Goal: Task Accomplishment & Management: Complete application form

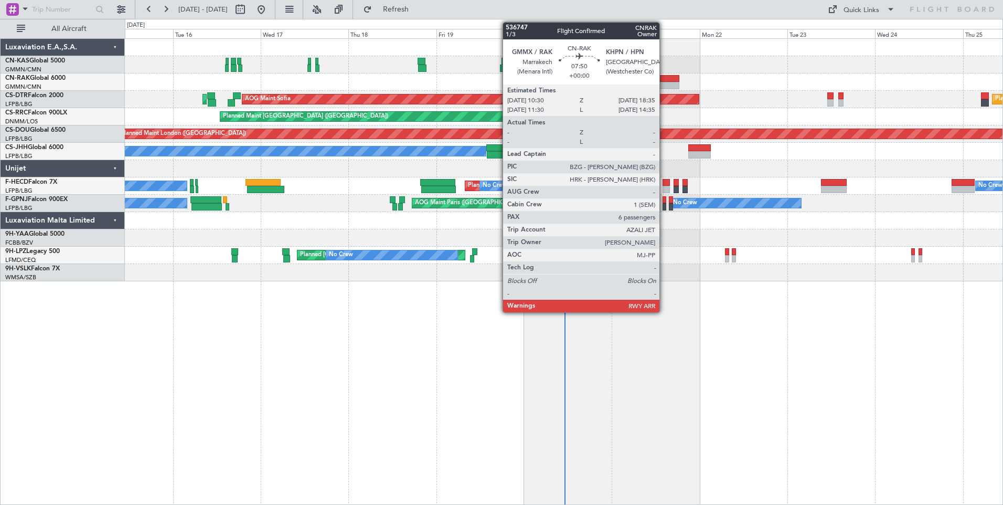
click at [664, 79] on div at bounding box center [665, 78] width 30 height 7
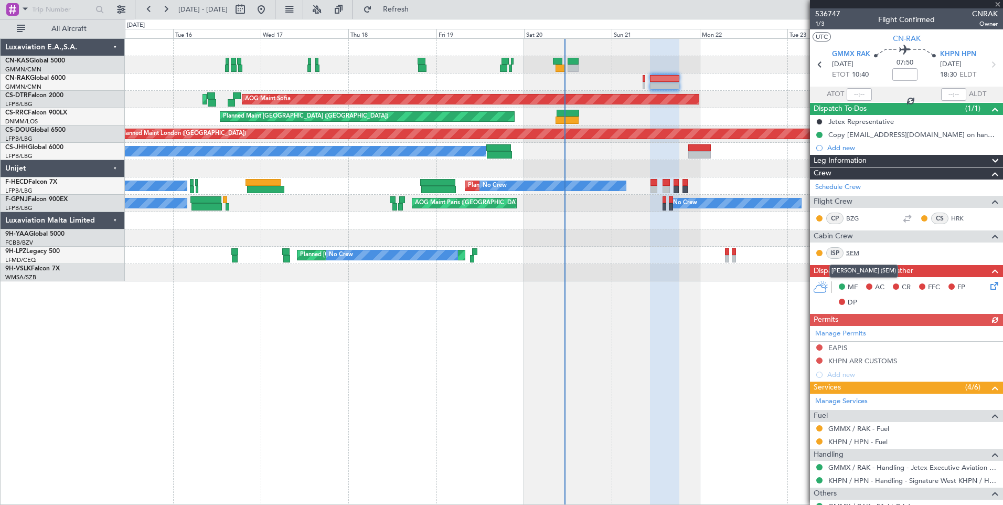
click at [853, 254] on link "SEM" at bounding box center [858, 252] width 24 height 9
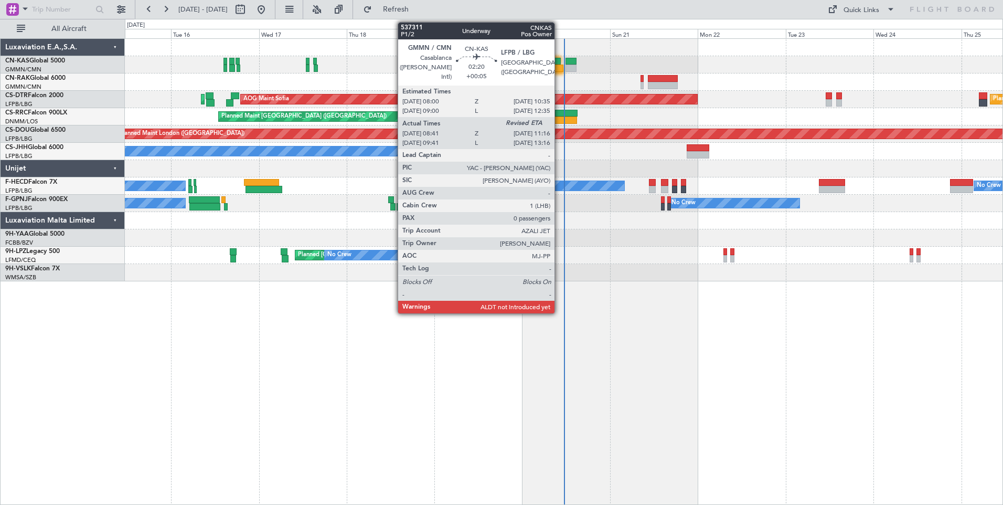
click at [559, 67] on div at bounding box center [558, 68] width 10 height 7
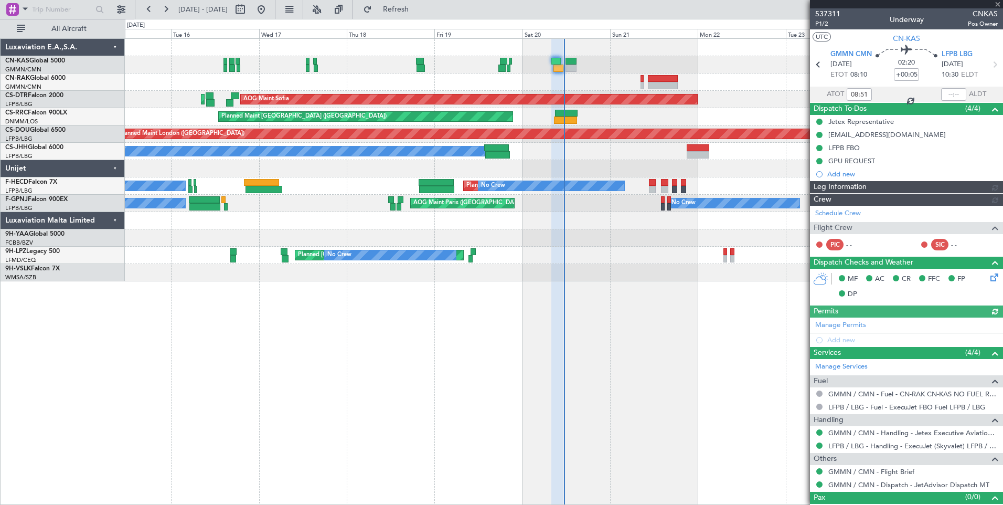
type input "[PERSON_NAME] ([PERSON_NAME])"
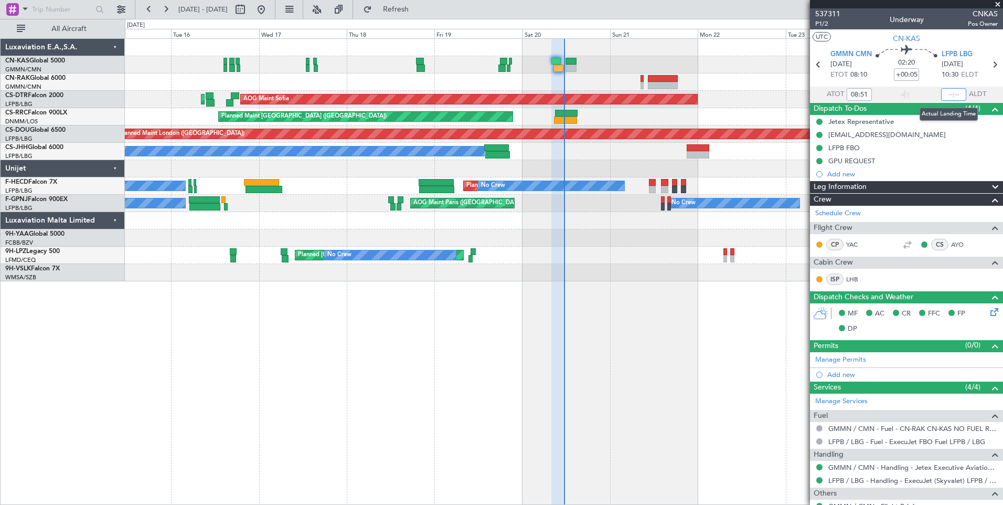
click at [945, 95] on input "text" at bounding box center [953, 94] width 25 height 13
type input "11:20"
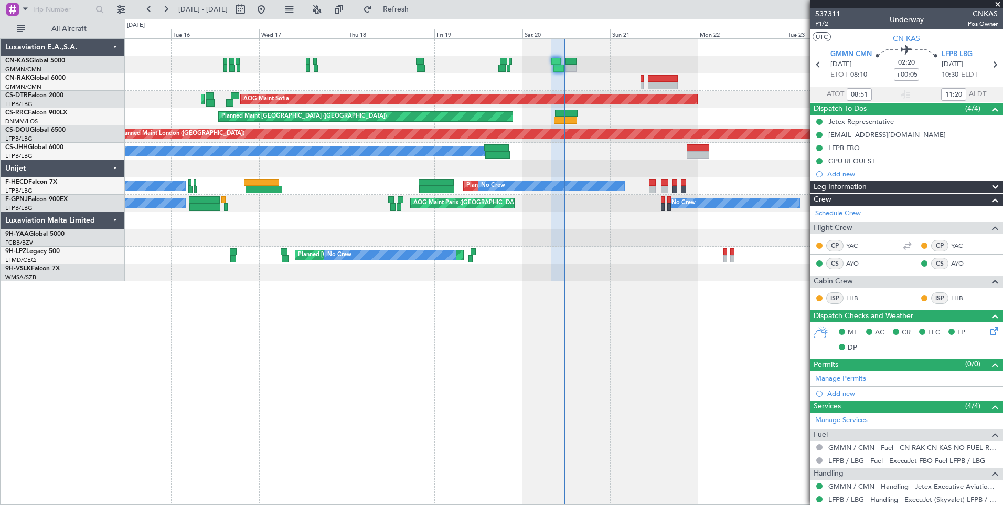
type input "[PERSON_NAME] ([PERSON_NAME])"
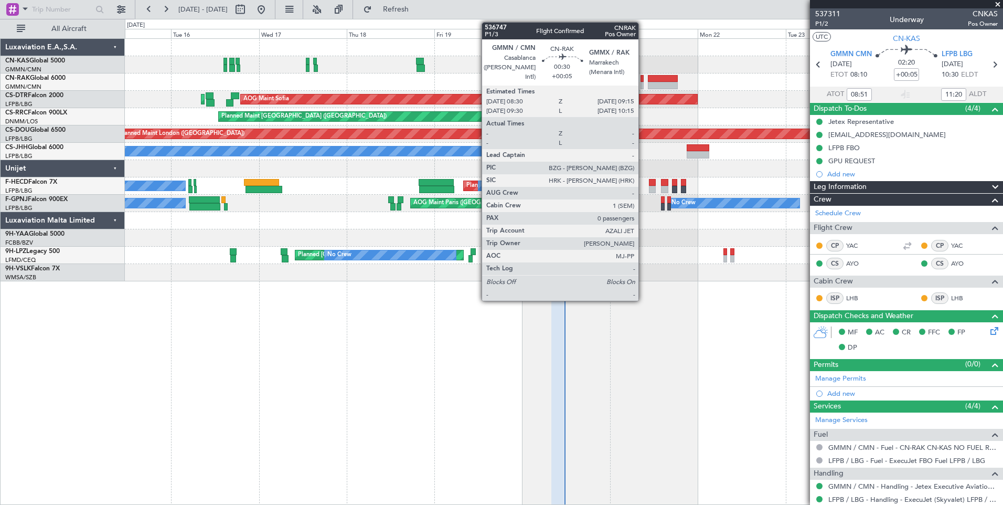
click at [643, 85] on div at bounding box center [641, 85] width 3 height 7
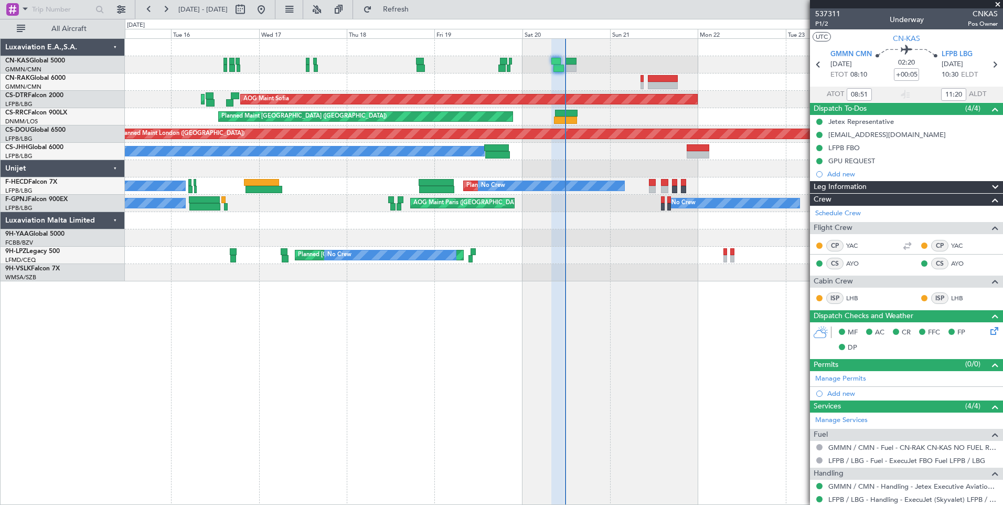
type input "[PERSON_NAME] ([PERSON_NAME])"
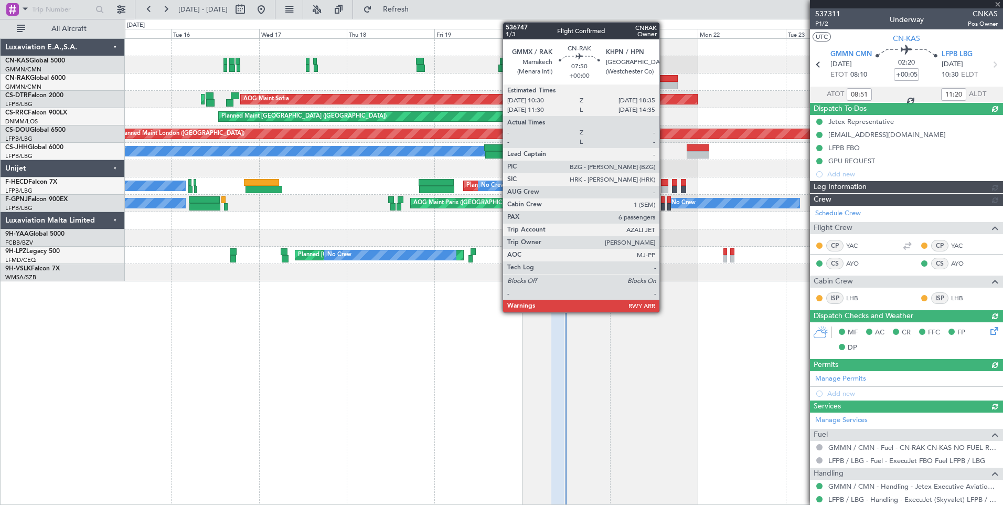
click at [664, 88] on div at bounding box center [663, 85] width 30 height 7
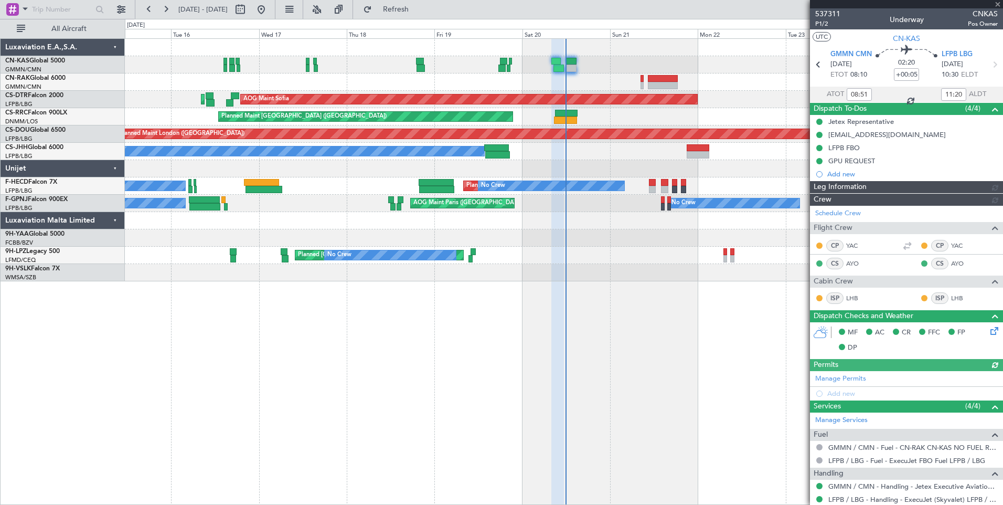
type input "[PERSON_NAME] ([PERSON_NAME])"
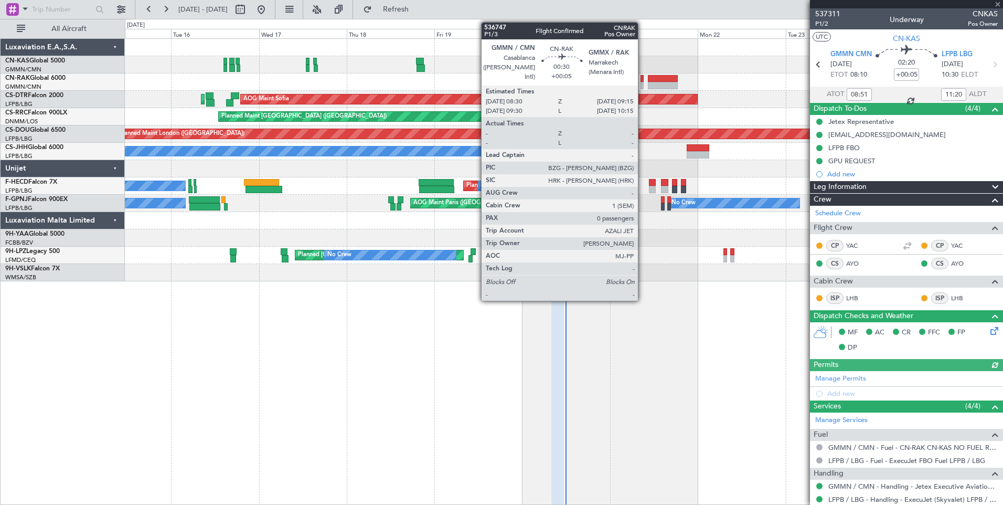
click at [642, 81] on div at bounding box center [641, 78] width 3 height 7
type input "6"
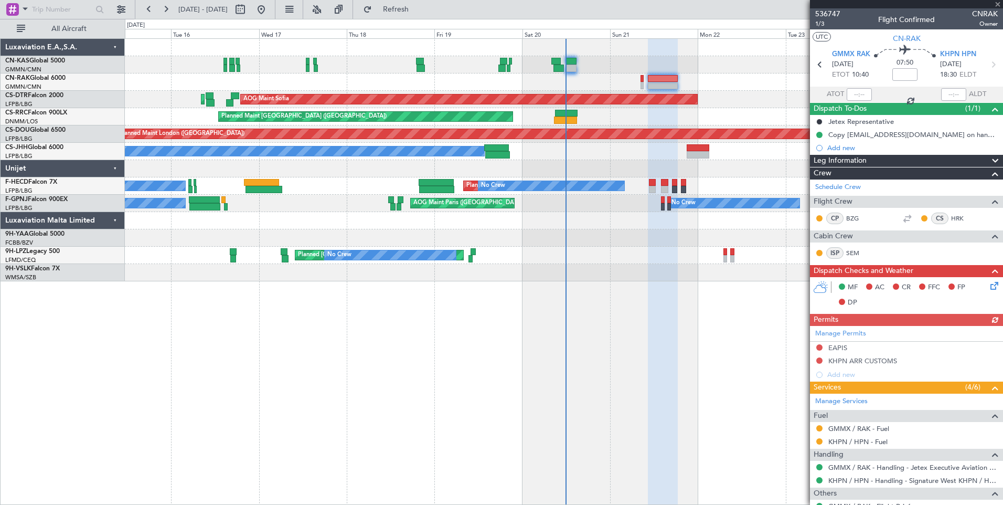
type input "+00:05"
type input "0"
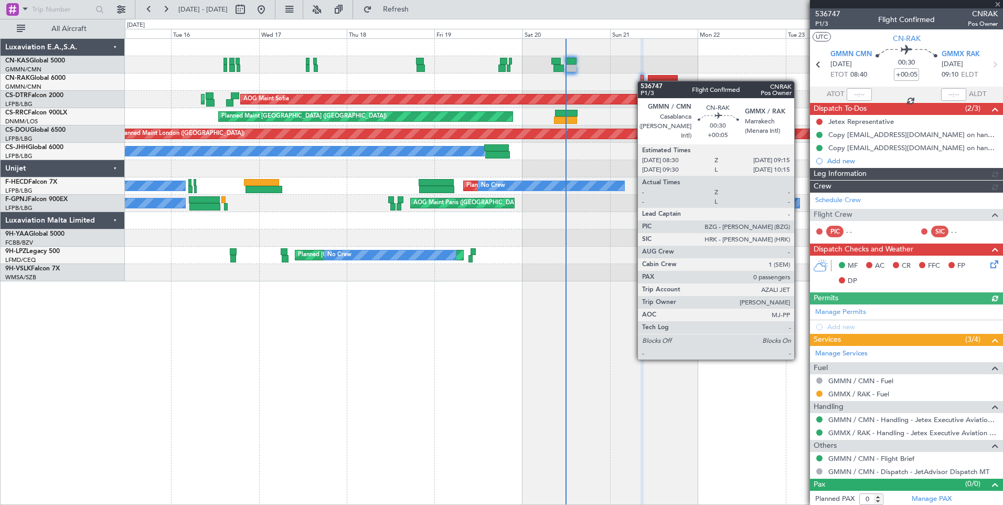
type input "[PERSON_NAME] ([PERSON_NAME])"
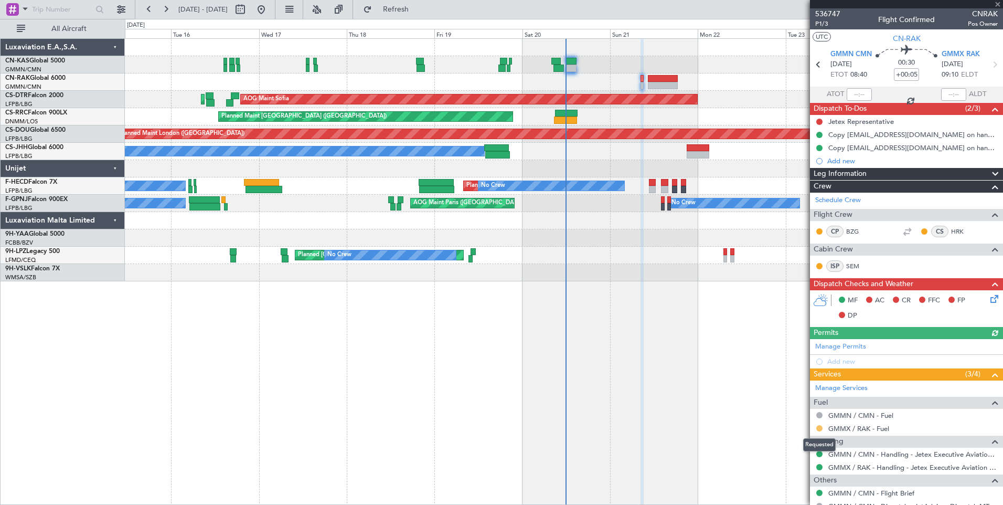
click at [821, 429] on button at bounding box center [819, 428] width 6 height 6
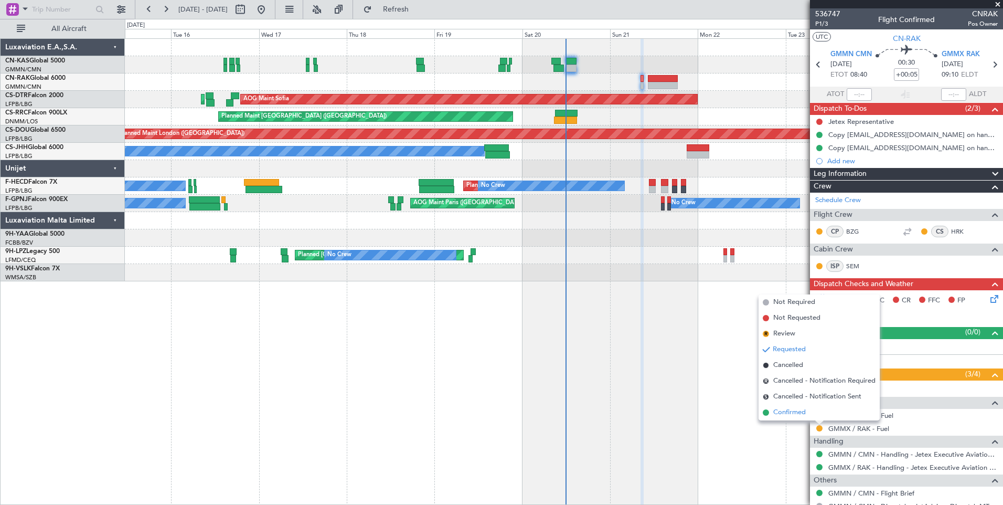
click at [801, 411] on span "Confirmed" at bounding box center [789, 412] width 33 height 10
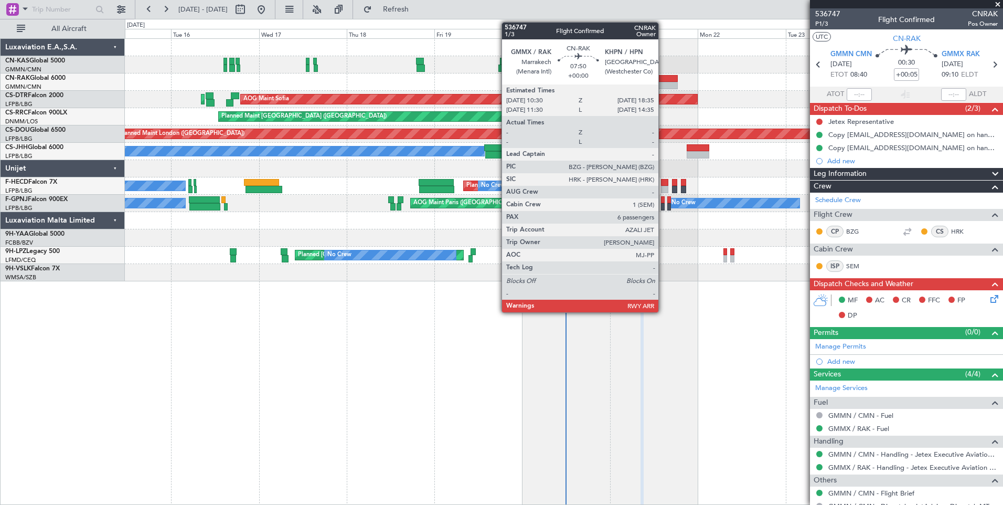
click at [663, 82] on div at bounding box center [663, 85] width 30 height 7
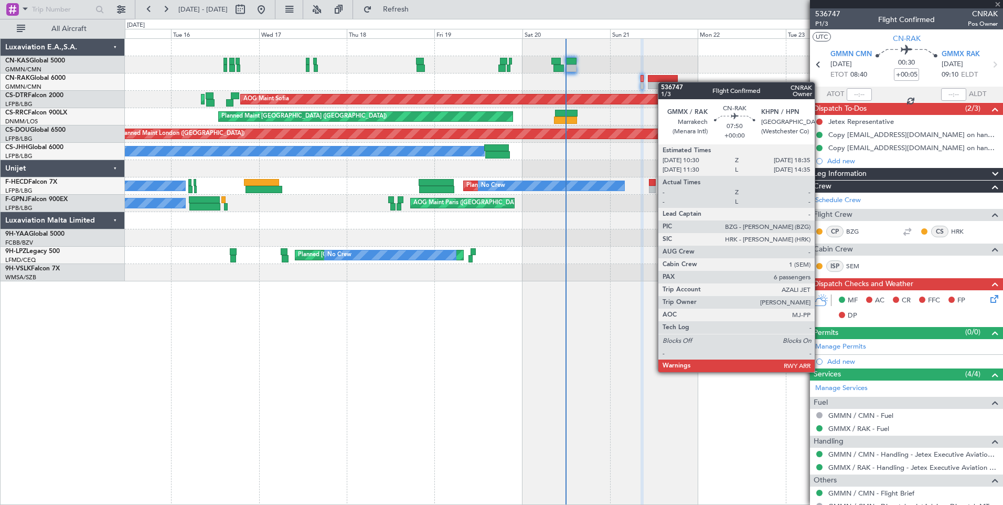
type input "6"
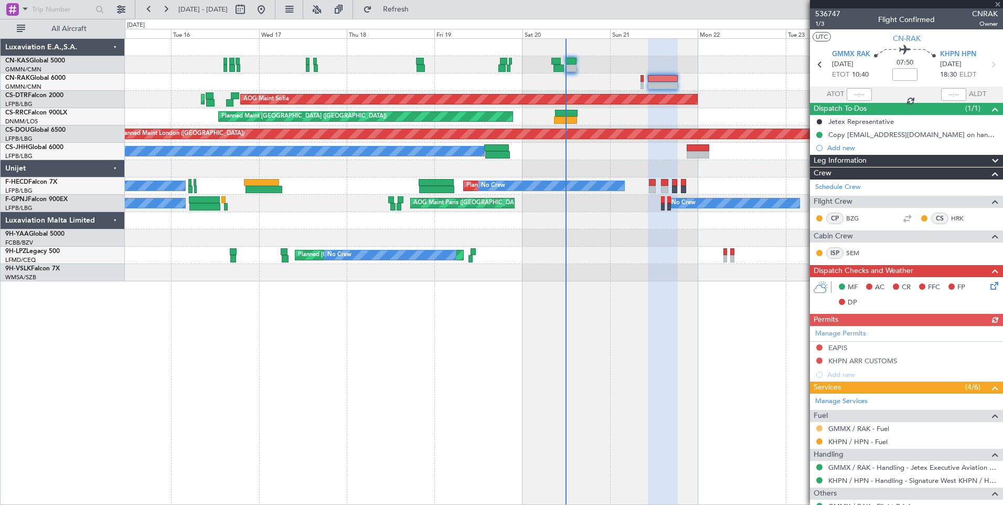
click at [819, 428] on button at bounding box center [819, 428] width 6 height 6
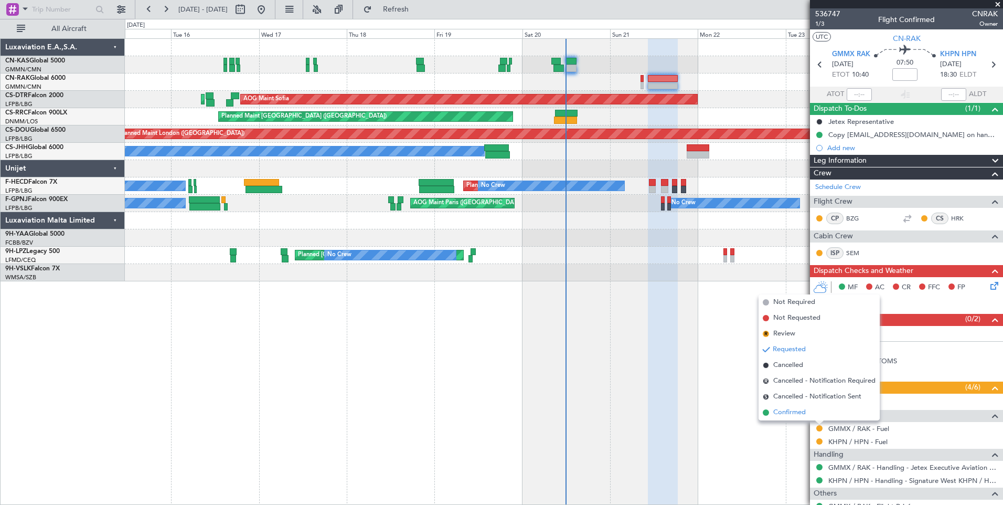
click at [803, 409] on span "Confirmed" at bounding box center [789, 412] width 33 height 10
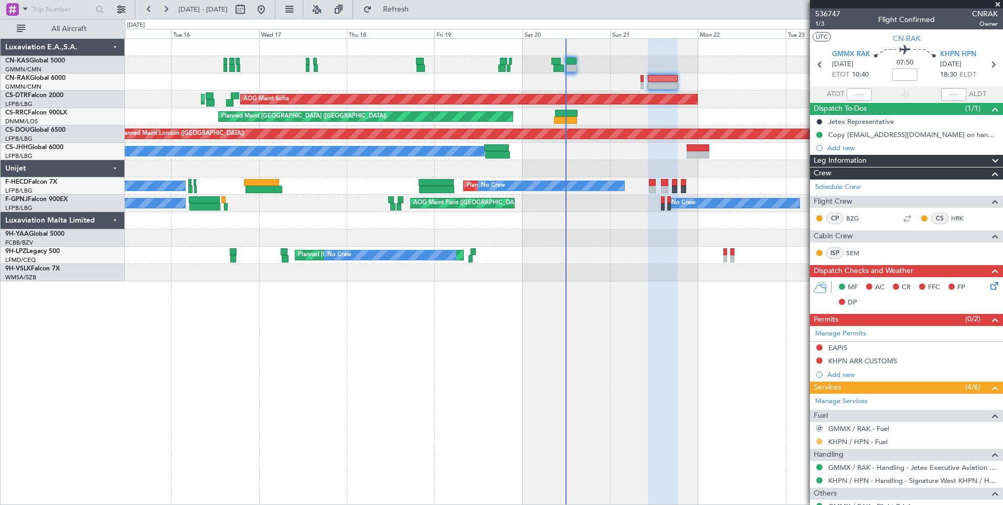
click at [819, 441] on button at bounding box center [819, 441] width 6 height 6
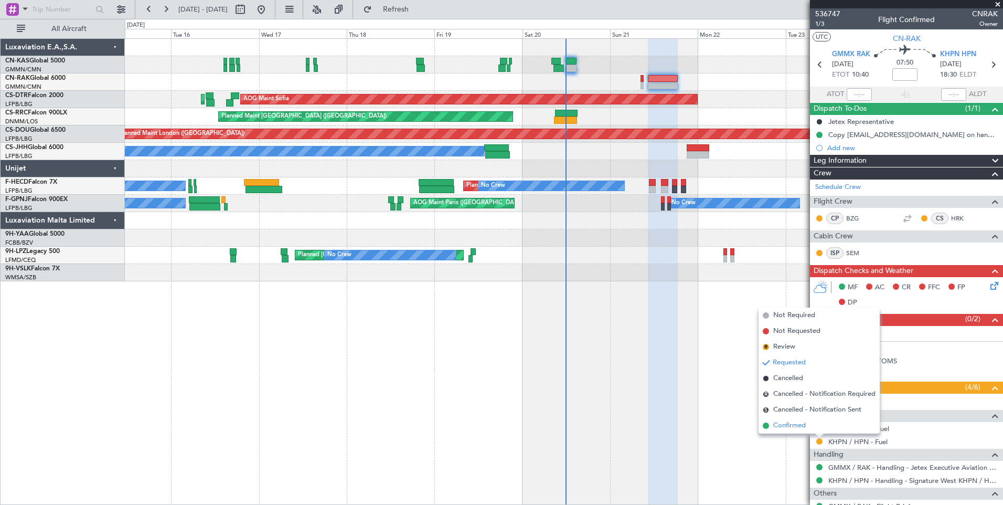
click at [802, 425] on span "Confirmed" at bounding box center [789, 425] width 33 height 10
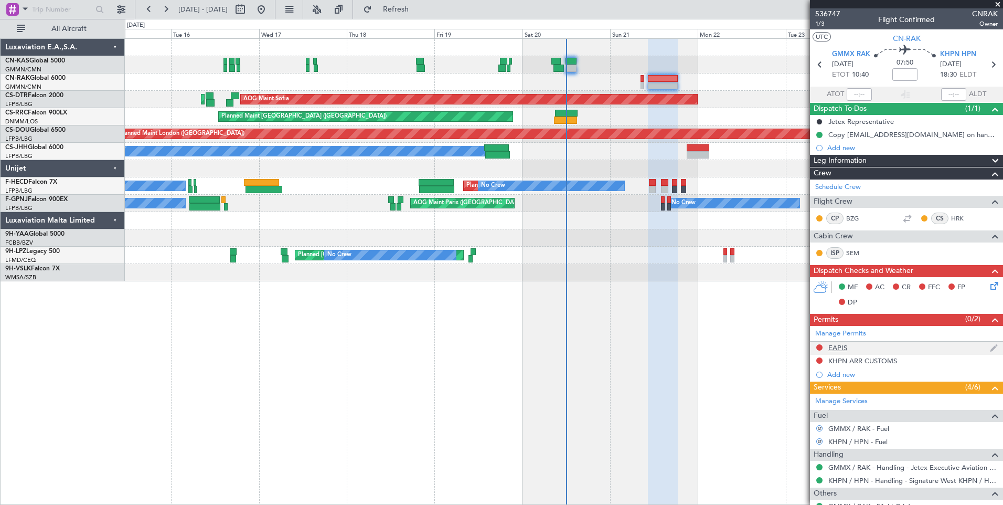
click at [839, 346] on div "EAPIS" at bounding box center [837, 347] width 19 height 9
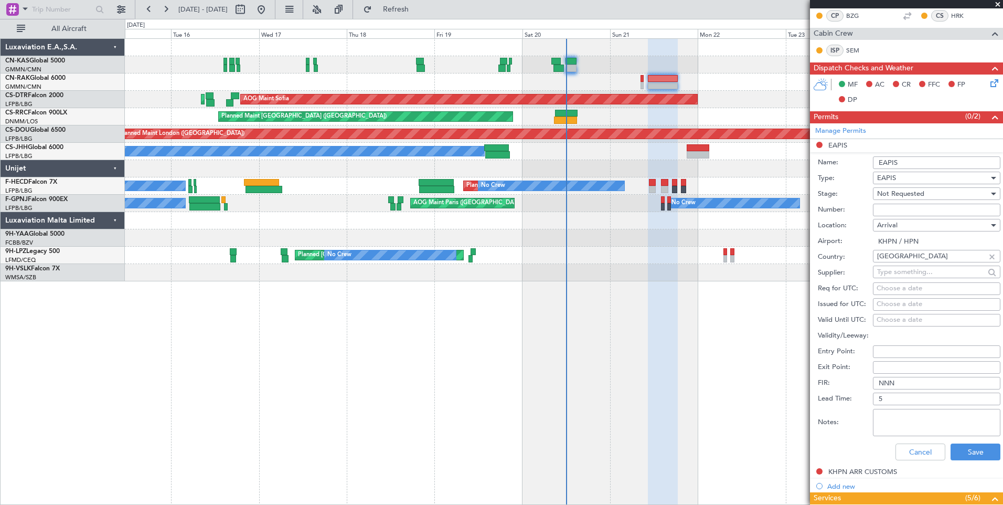
scroll to position [241, 0]
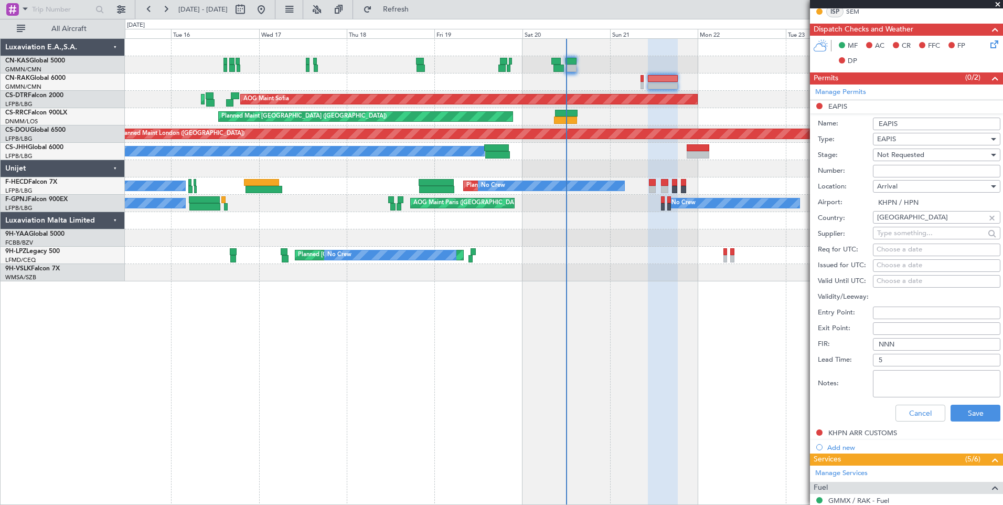
click at [920, 155] on span "Not Requested" at bounding box center [900, 154] width 47 height 9
click at [916, 237] on span "Received OK" at bounding box center [932, 239] width 110 height 16
click at [912, 170] on input "Number:" at bounding box center [936, 171] width 127 height 13
paste input "EAPIS-17733583"
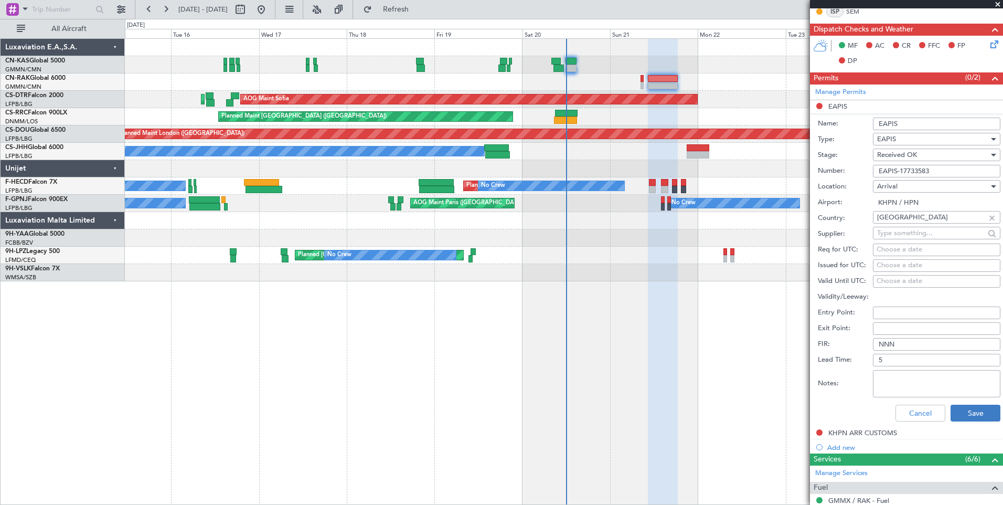
type input "EAPIS-17733583"
click at [967, 413] on button "Save" at bounding box center [975, 412] width 50 height 17
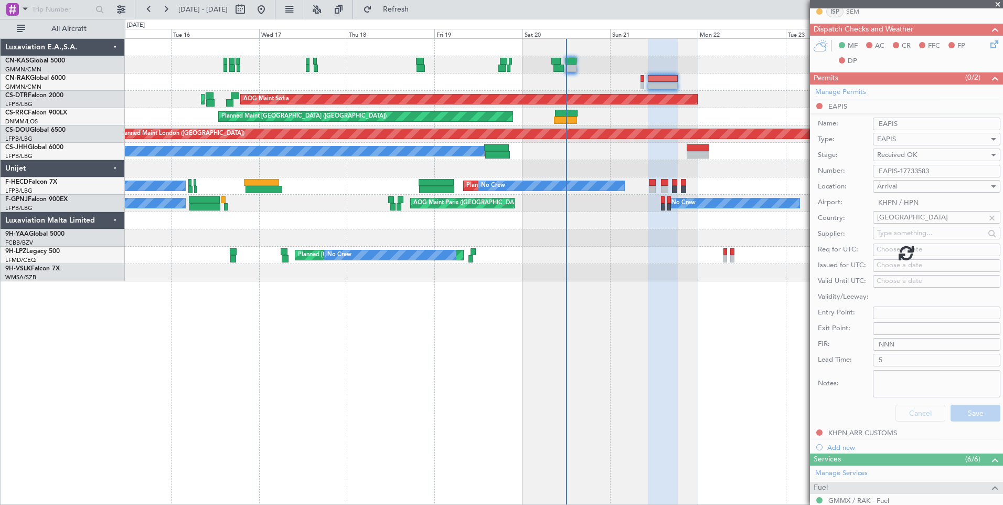
scroll to position [192, 0]
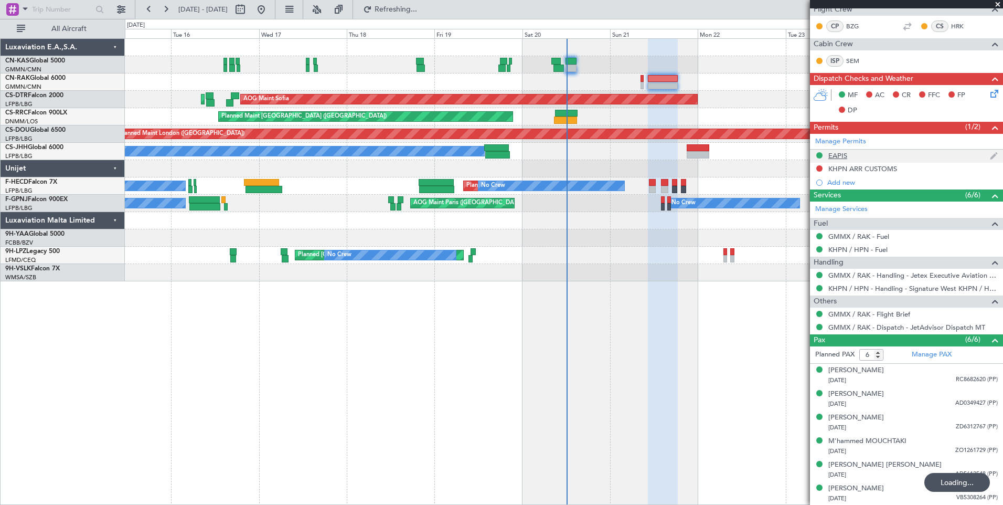
click at [839, 157] on div "EAPIS" at bounding box center [837, 155] width 19 height 9
click at [838, 155] on div "Manage Permits EAPIS KHPN ARR CUSTOMS Add new" at bounding box center [906, 162] width 193 height 56
click at [838, 155] on div "EAPIS" at bounding box center [837, 155] width 19 height 9
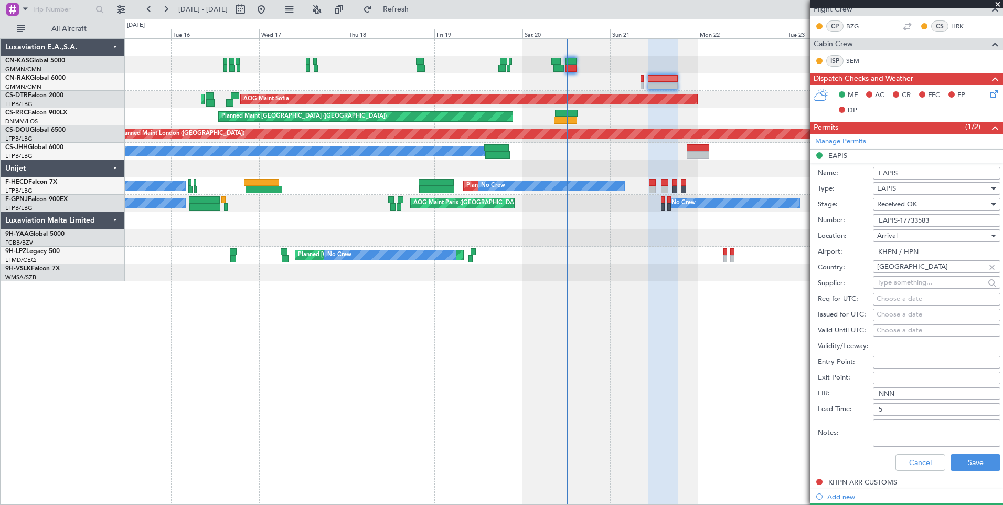
click at [907, 217] on input "EAPIS-17733583" at bounding box center [936, 220] width 127 height 13
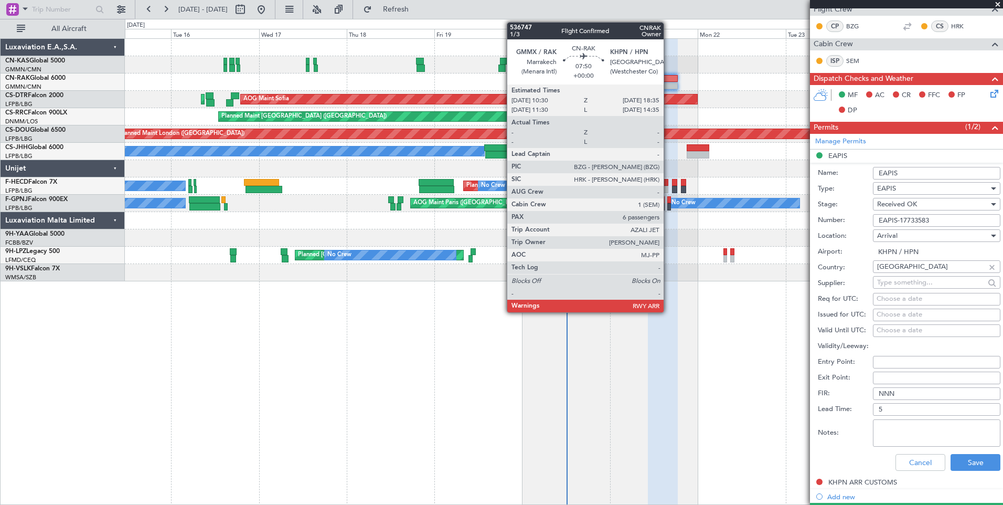
click at [668, 78] on div at bounding box center [663, 78] width 30 height 7
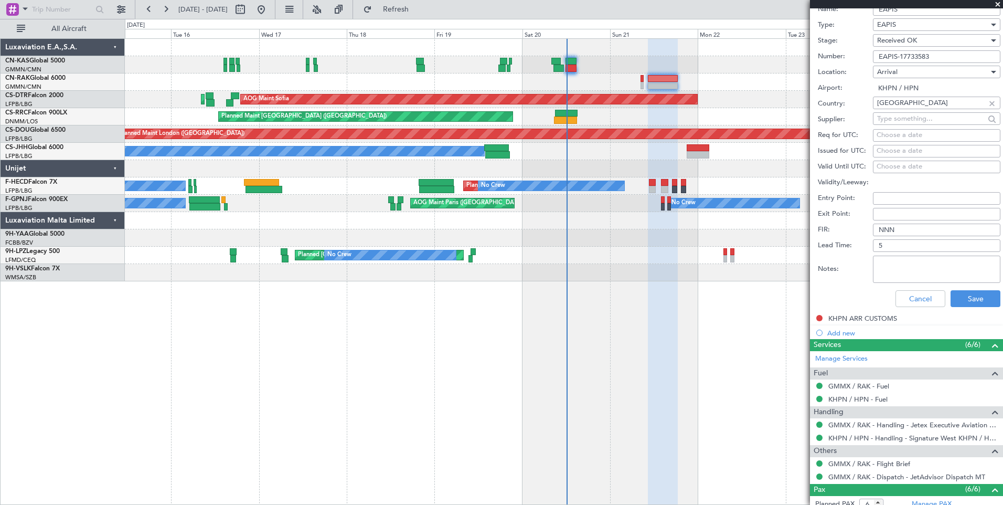
scroll to position [413, 0]
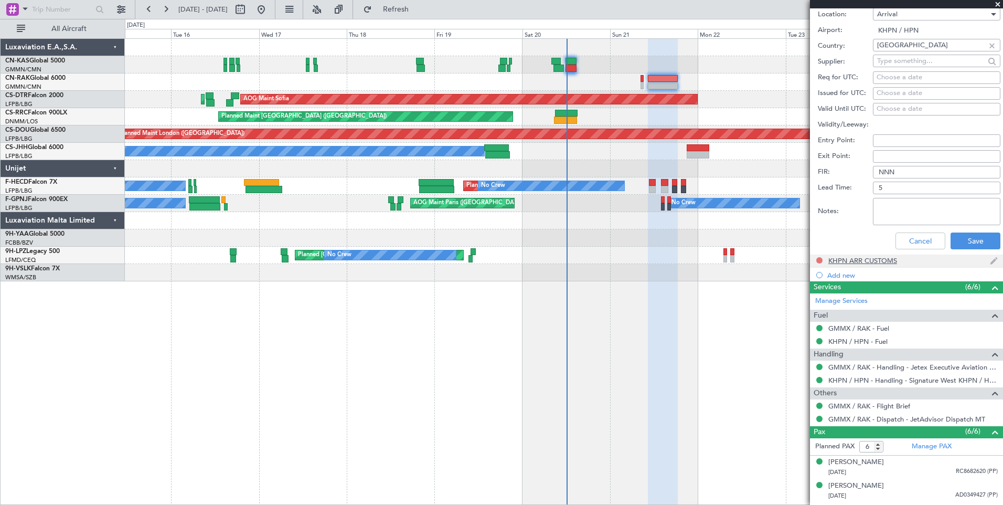
click at [819, 258] on button at bounding box center [819, 260] width 6 height 6
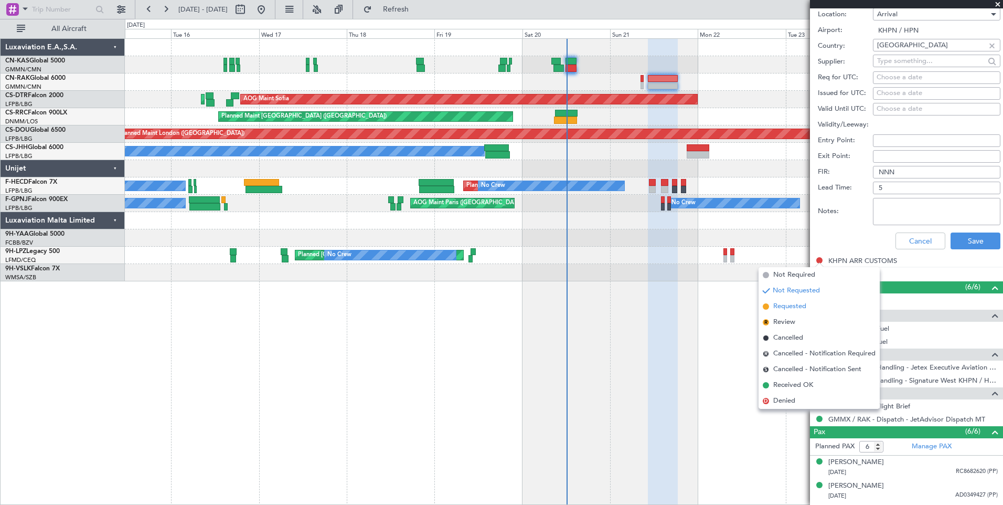
click at [811, 310] on li "Requested" at bounding box center [818, 306] width 121 height 16
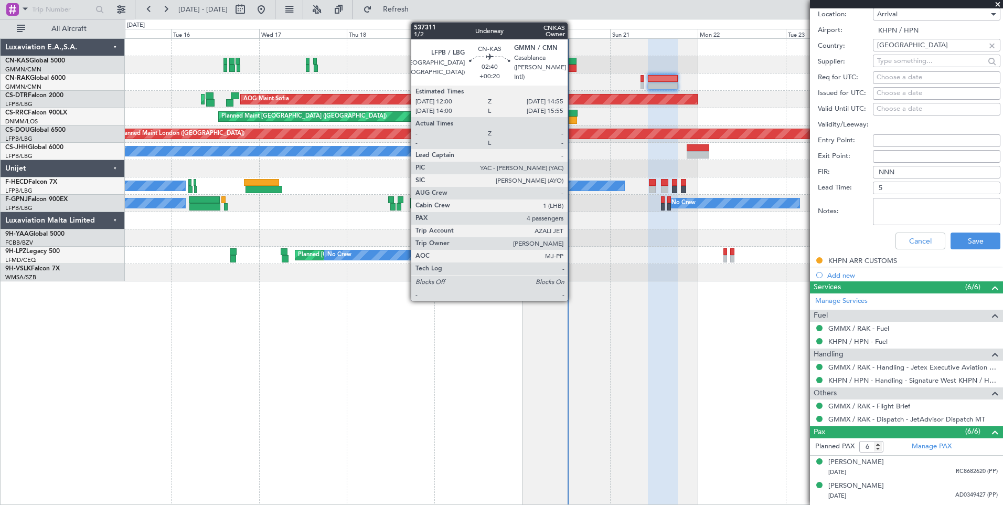
click at [572, 66] on div at bounding box center [570, 68] width 11 height 7
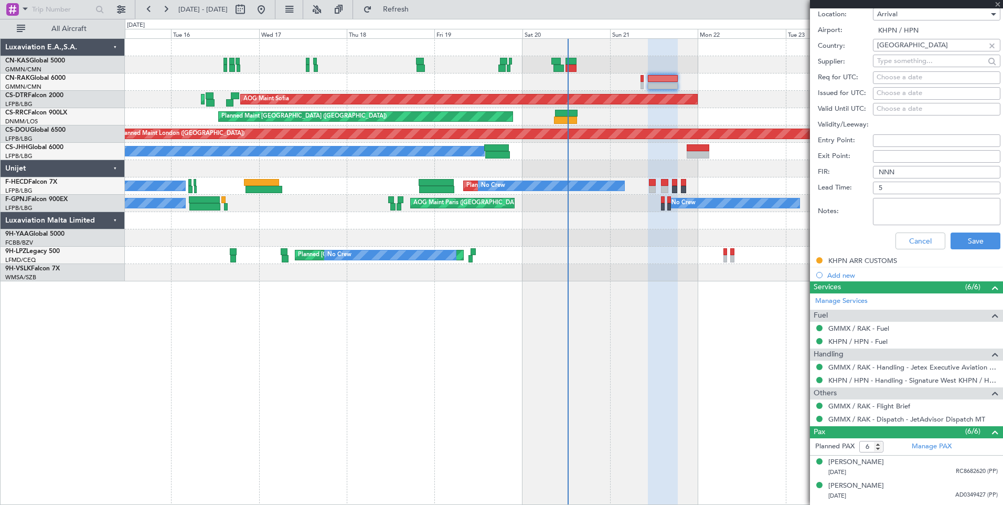
type input "+00:20"
type input "4"
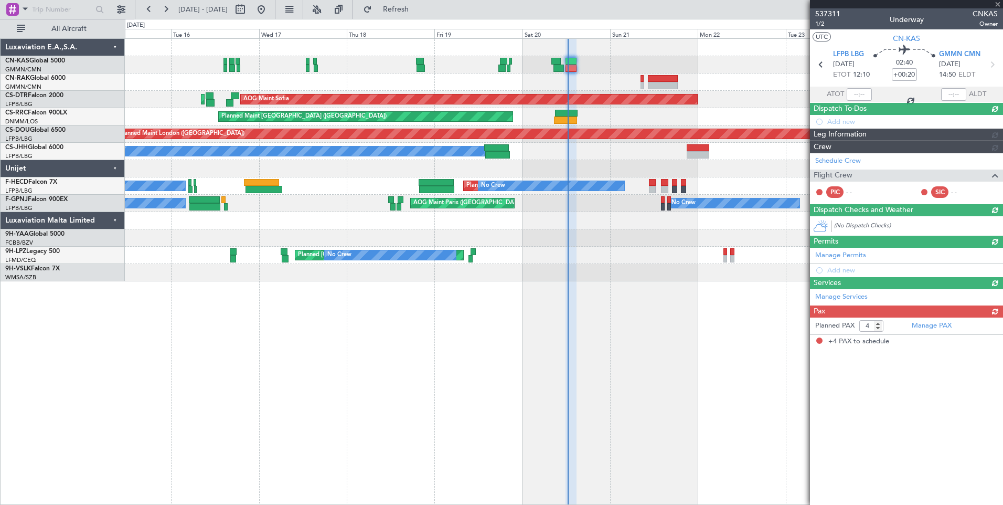
scroll to position [0, 0]
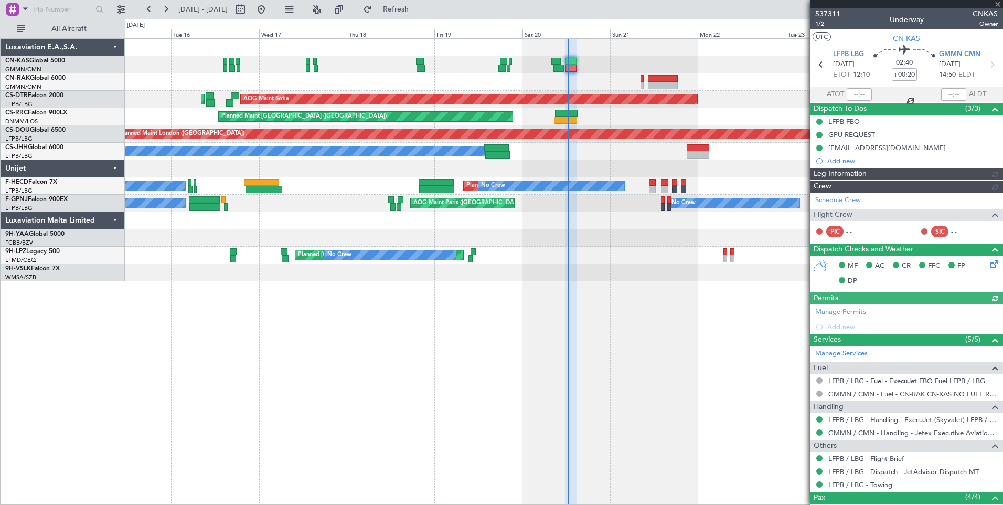
type input "[PERSON_NAME] ([PERSON_NAME])"
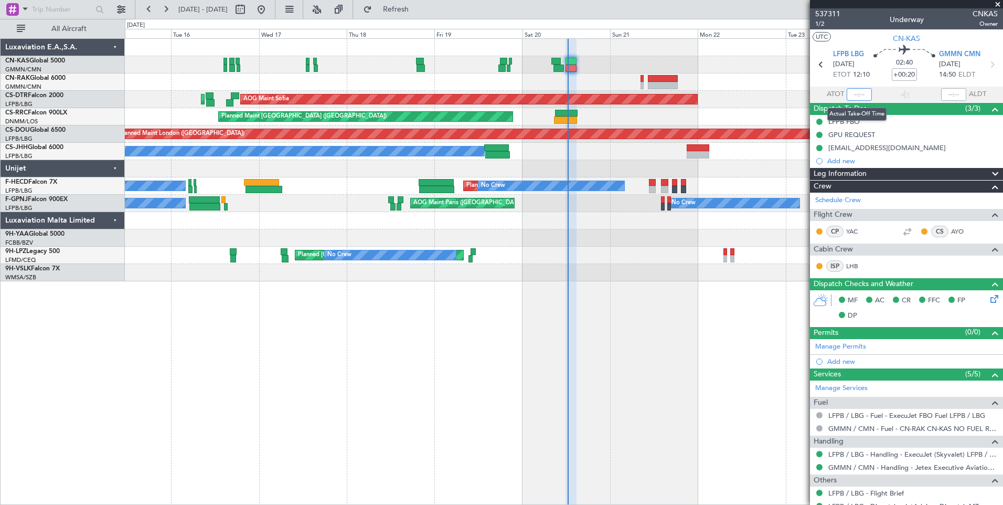
click at [856, 95] on input "text" at bounding box center [859, 94] width 25 height 13
type input "12:14"
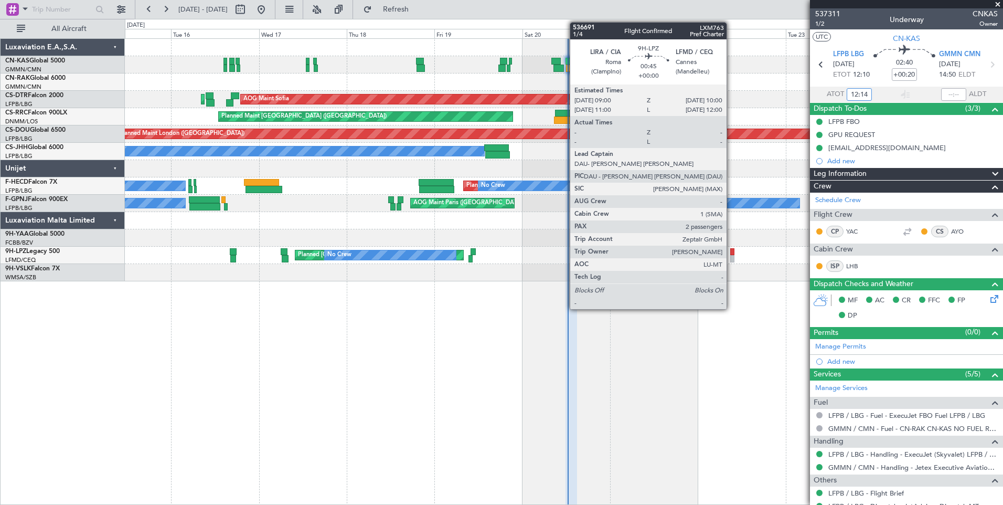
click at [731, 253] on div at bounding box center [732, 251] width 4 height 7
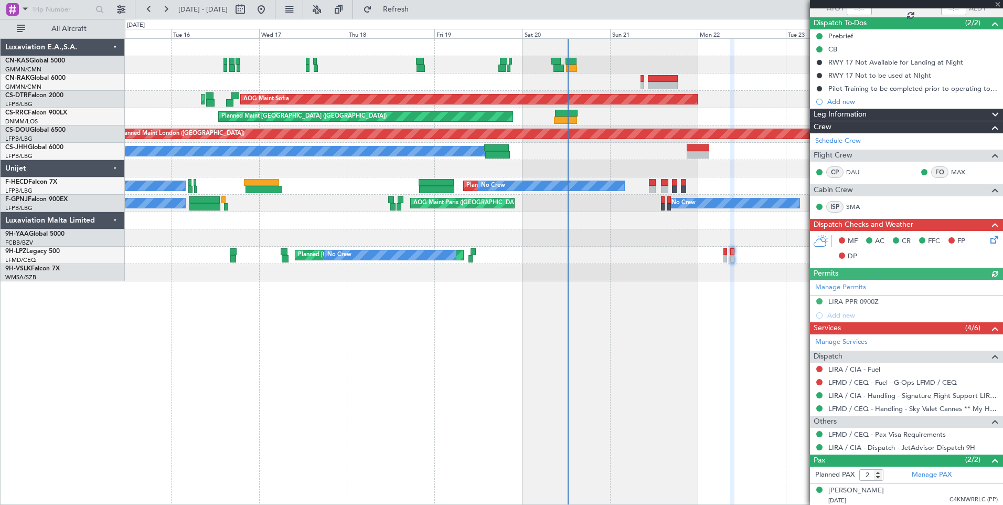
scroll to position [111, 0]
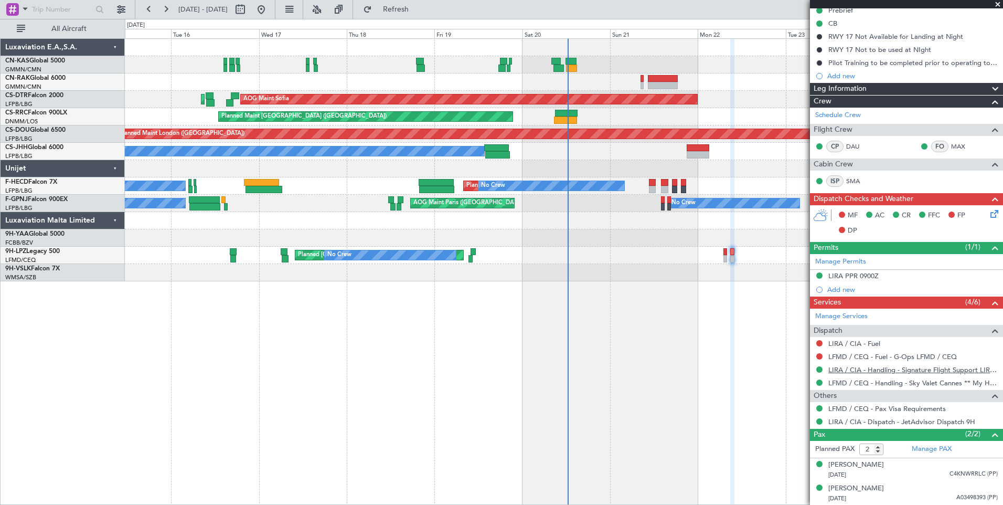
click at [850, 370] on link "LIRA / CIA - Handling - Signature Flight Support LIRA / CIA" at bounding box center [912, 369] width 169 height 9
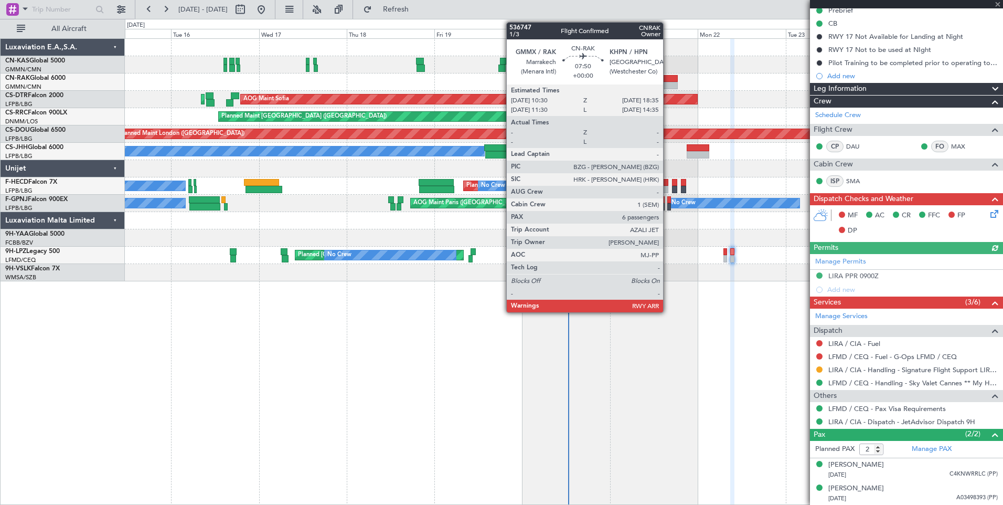
click at [668, 84] on div at bounding box center [663, 85] width 30 height 7
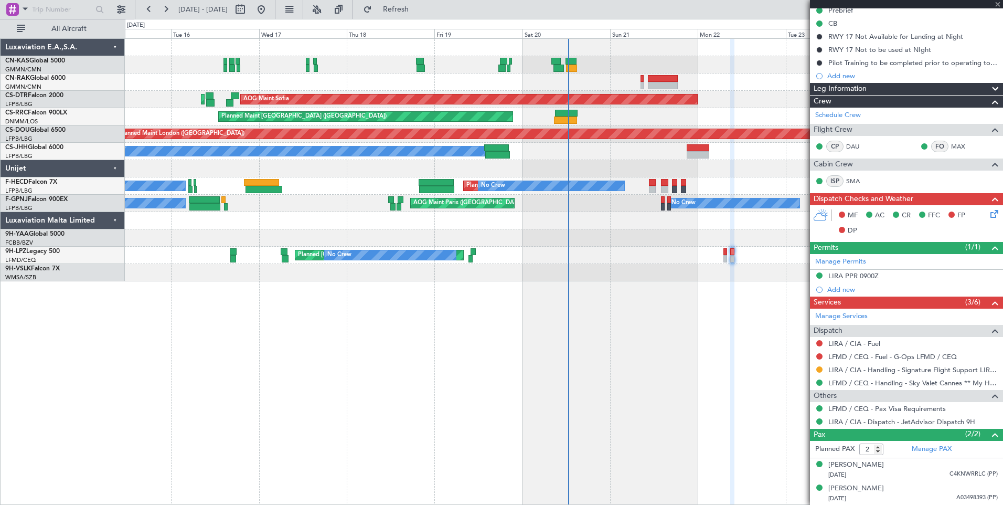
type input "6"
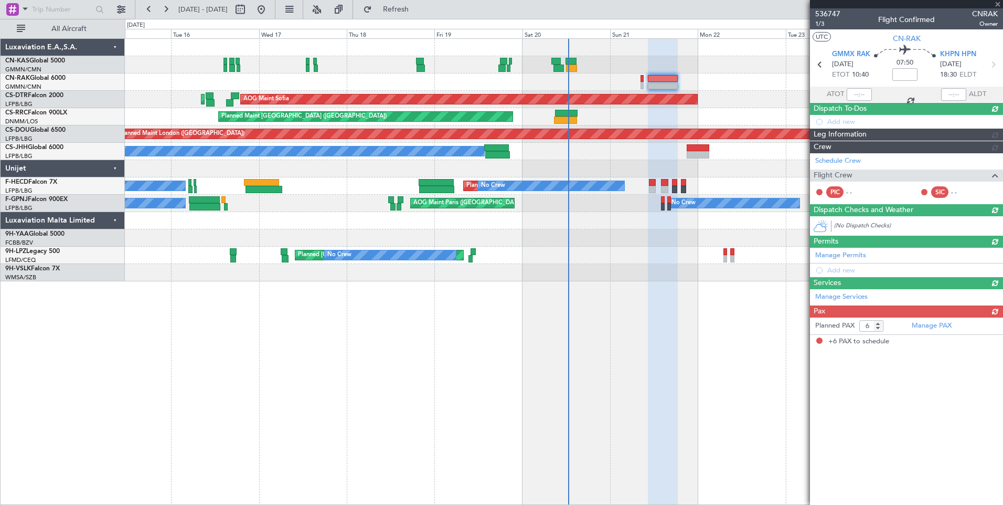
scroll to position [0, 0]
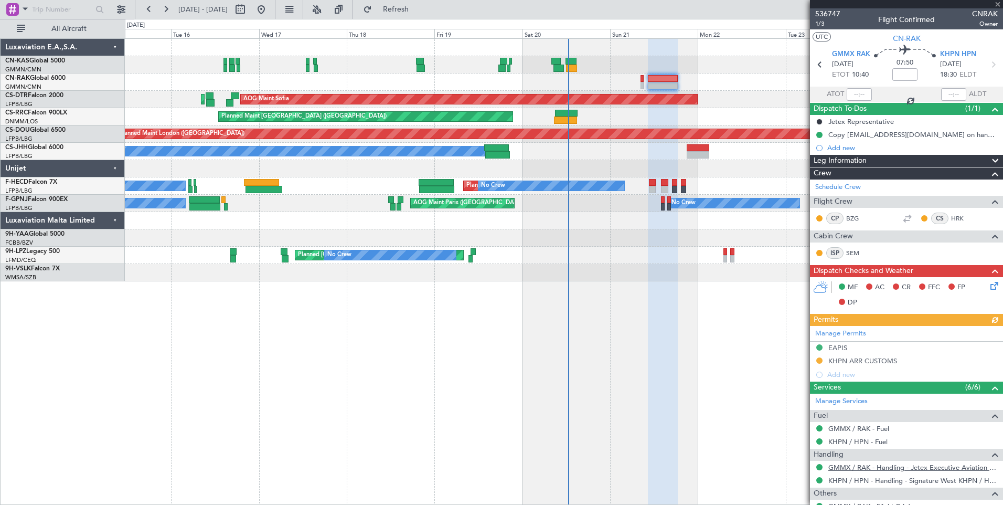
click at [962, 465] on link "GMMX / RAK - Handling - Jetex Executive Aviation GMMX / RAK" at bounding box center [912, 467] width 169 height 9
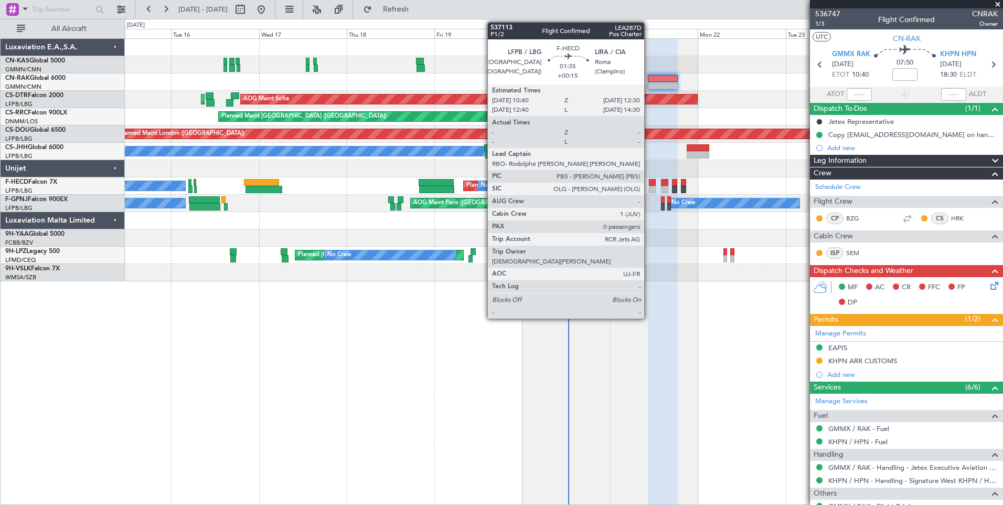
click at [649, 185] on div at bounding box center [652, 182] width 7 height 7
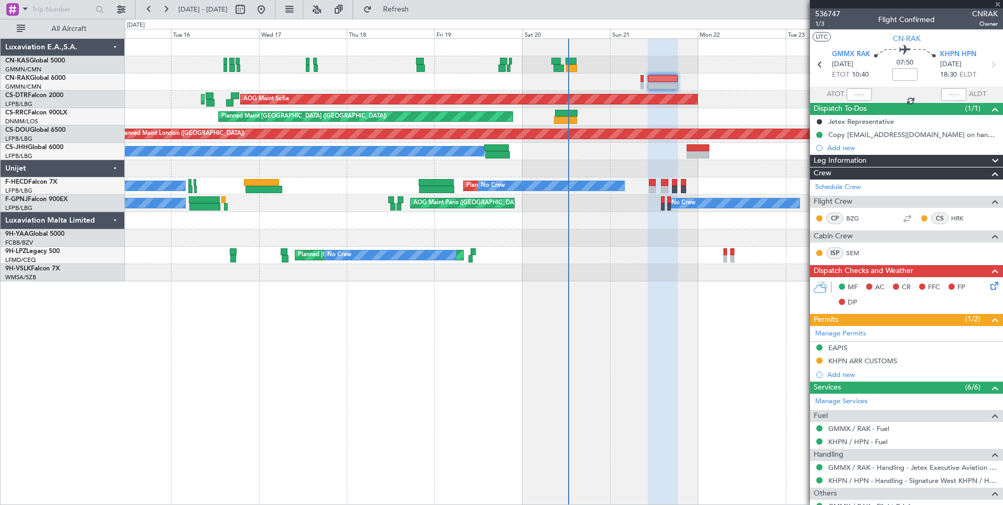
type input "+00:15"
type input "0"
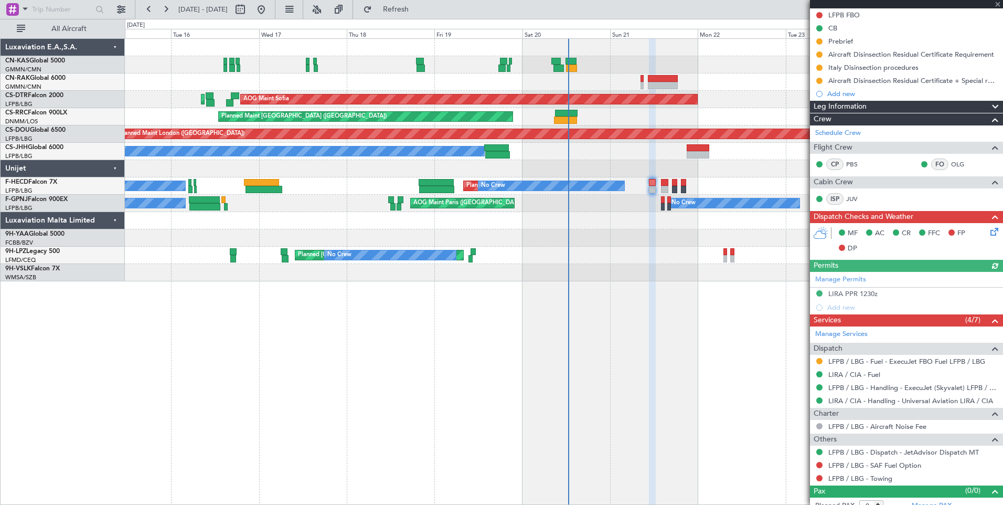
scroll to position [116, 0]
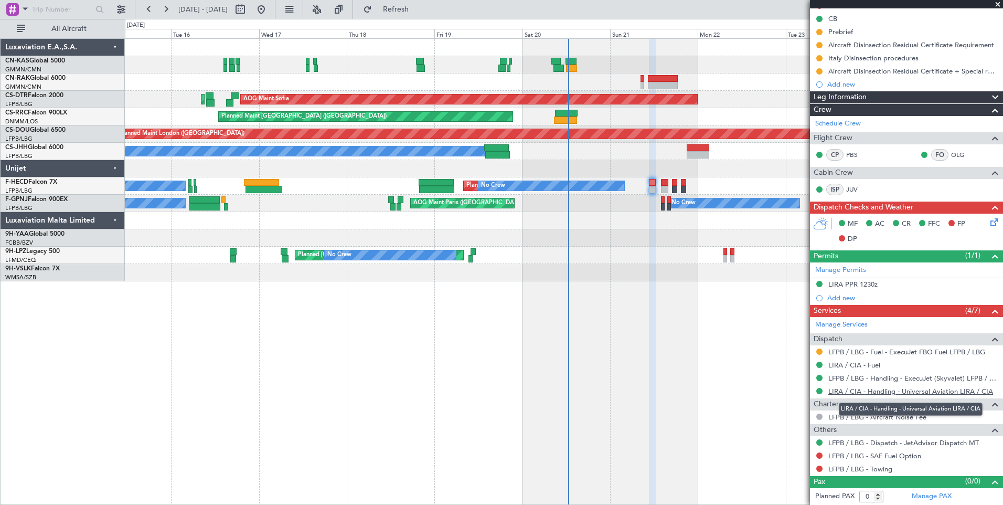
click at [846, 393] on link "LIRA / CIA - Handling - Universal Aviation LIRA / CIA" at bounding box center [910, 391] width 165 height 9
click at [249, 7] on button at bounding box center [240, 9] width 17 height 17
select select "9"
select select "2025"
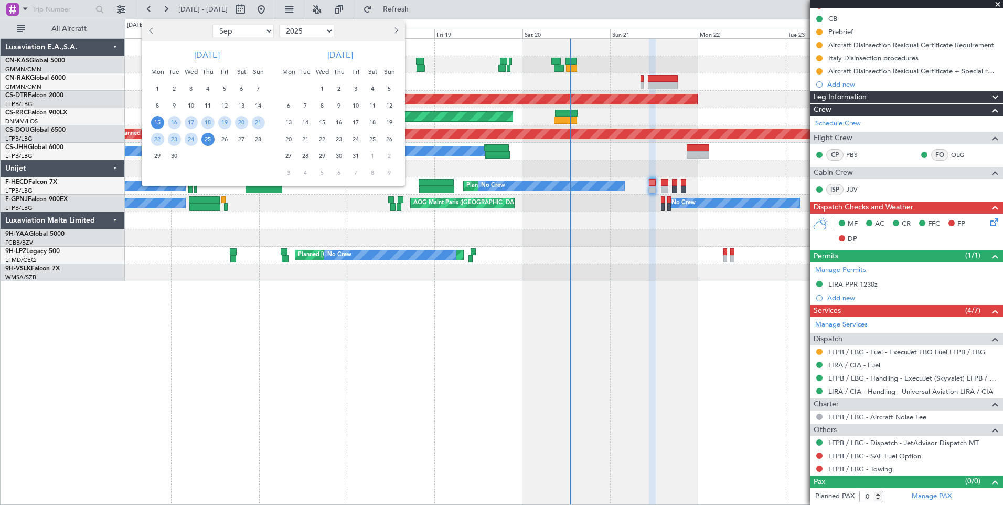
click at [150, 121] on div "15" at bounding box center [157, 122] width 17 height 17
click at [159, 153] on span "29" at bounding box center [157, 155] width 13 height 13
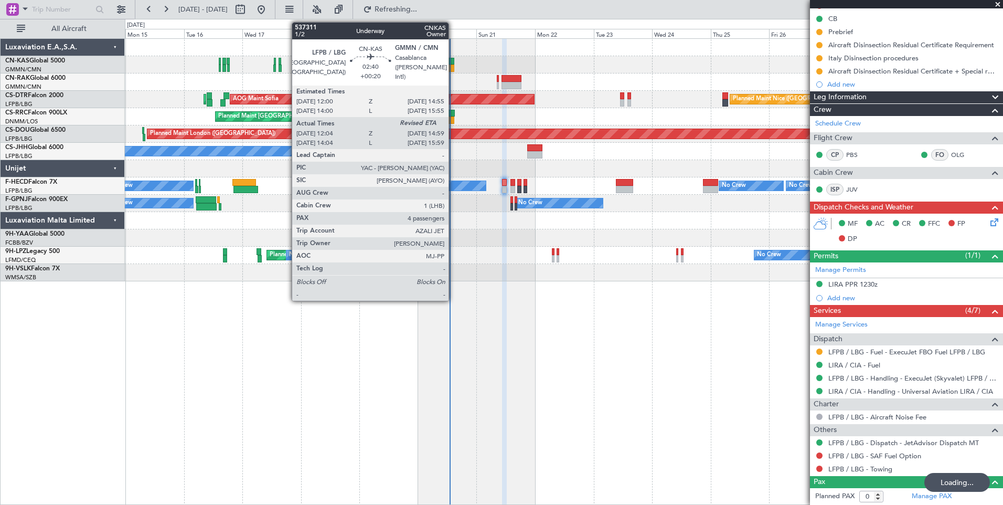
click at [453, 61] on div at bounding box center [450, 61] width 7 height 7
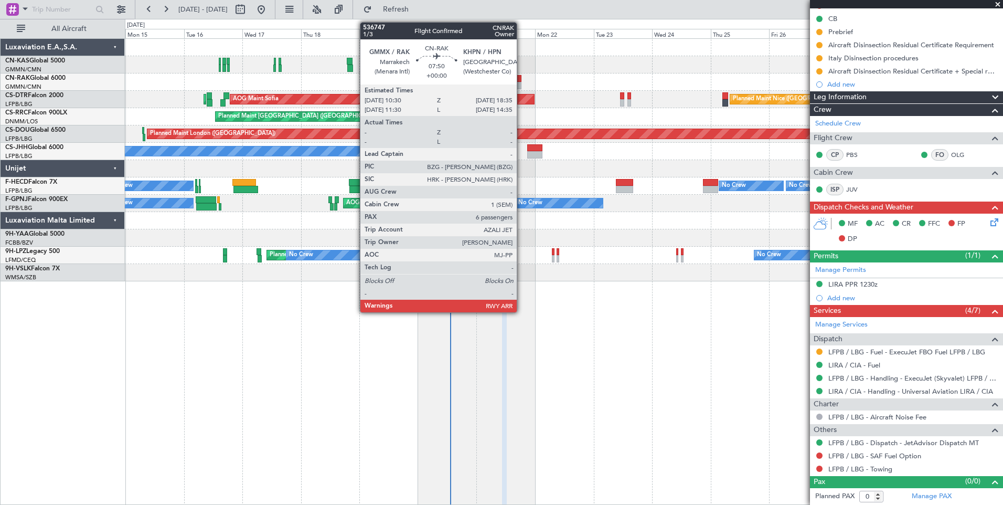
click at [521, 81] on div at bounding box center [511, 78] width 20 height 7
